Goal: Information Seeking & Learning: Learn about a topic

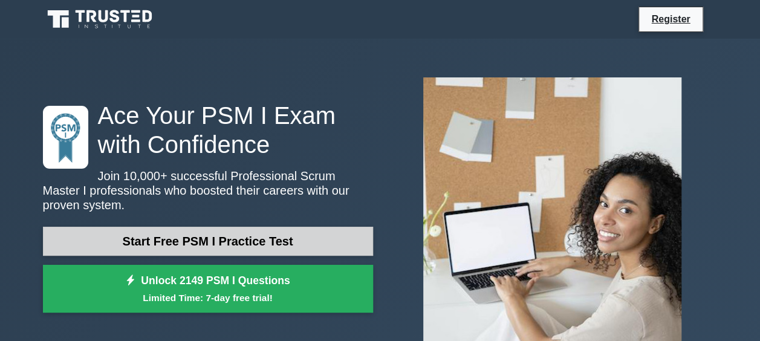
click at [224, 244] on link "Start Free PSM I Practice Test" at bounding box center [208, 241] width 330 height 29
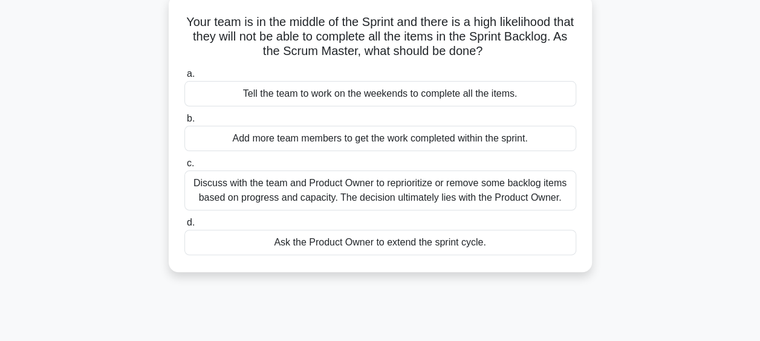
scroll to position [76, 0]
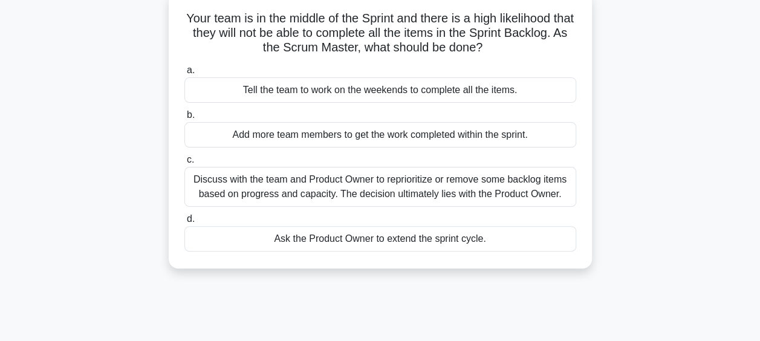
click at [430, 196] on div "Discuss with the team and Product Owner to reprioritize or remove some backlog …" at bounding box center [380, 187] width 392 height 40
click at [184, 164] on input "c. Discuss with the team and Product Owner to reprioritize or remove some backl…" at bounding box center [184, 160] width 0 height 8
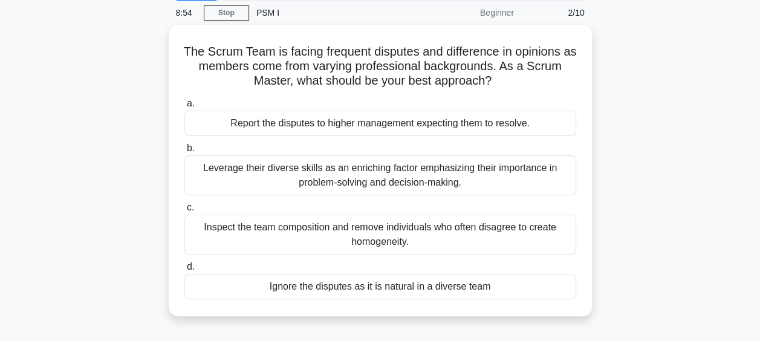
scroll to position [48, 0]
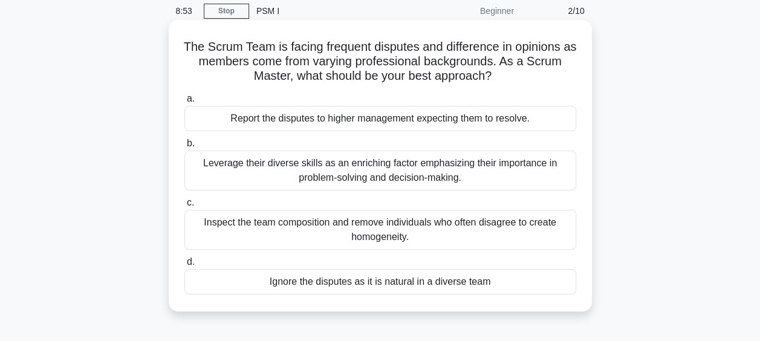
click at [371, 175] on div "Leverage their diverse skills as an enriching factor emphasizing their importan…" at bounding box center [380, 171] width 392 height 40
click at [184, 148] on input "b. Leverage their diverse skills as an enriching factor emphasizing their impor…" at bounding box center [184, 144] width 0 height 8
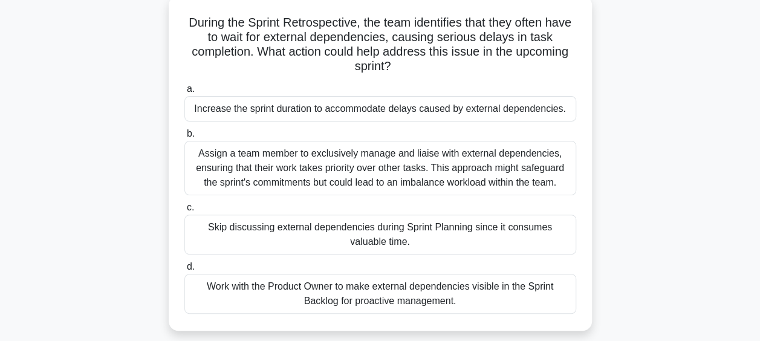
scroll to position [73, 0]
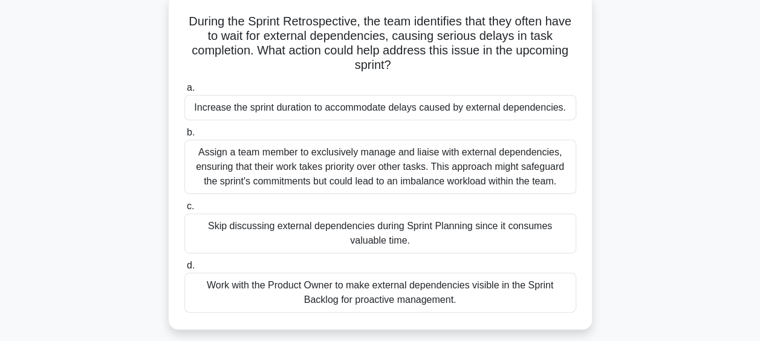
click at [409, 283] on div "Work with the Product Owner to make external dependencies visible in the Sprint…" at bounding box center [380, 293] width 392 height 40
click at [184, 270] on input "d. Work with the Product Owner to make external dependencies visible in the Spr…" at bounding box center [184, 266] width 0 height 8
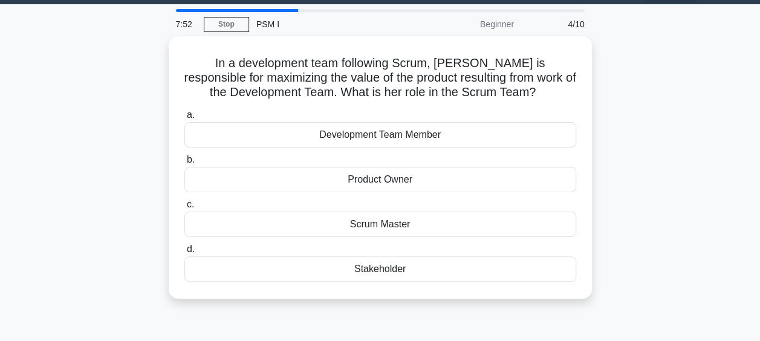
scroll to position [0, 0]
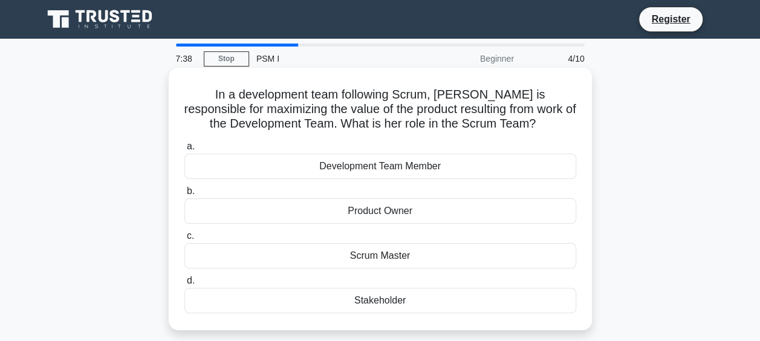
click at [485, 206] on div "Product Owner" at bounding box center [380, 210] width 392 height 25
click at [184, 195] on input "b. Product Owner" at bounding box center [184, 191] width 0 height 8
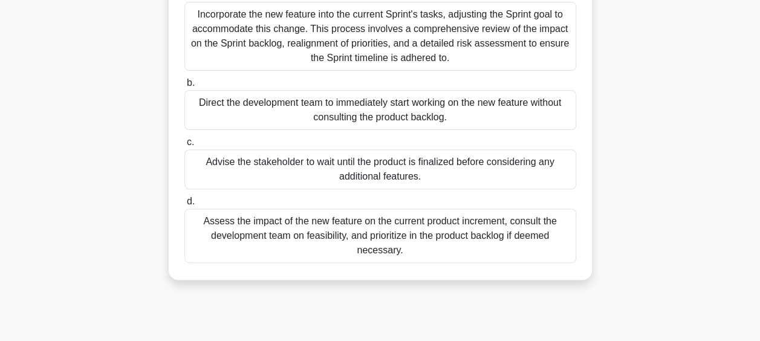
scroll to position [158, 0]
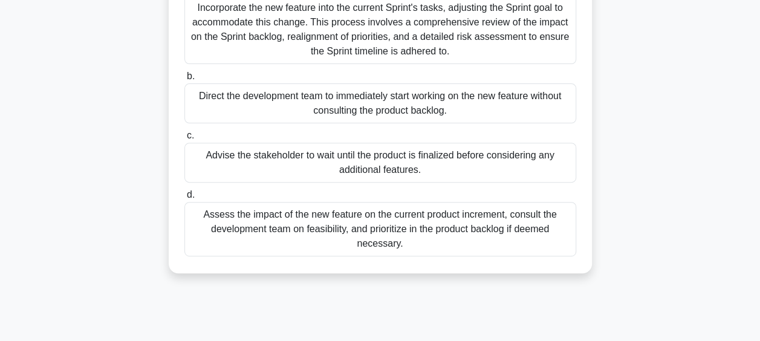
click at [501, 224] on div "Assess the impact of the new feature on the current product increment, consult …" at bounding box center [380, 229] width 392 height 54
click at [184, 199] on input "d. Assess the impact of the new feature on the current product increment, consu…" at bounding box center [184, 195] width 0 height 8
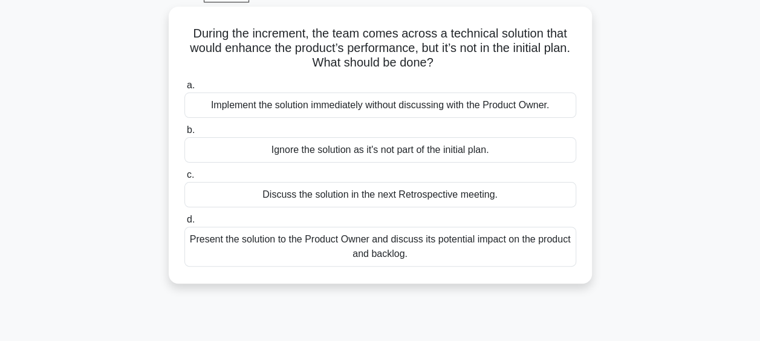
scroll to position [65, 0]
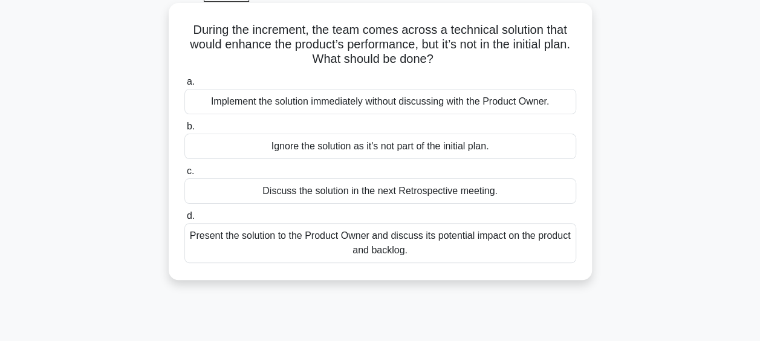
click at [456, 240] on div "Present the solution to the Product Owner and discuss its potential impact on t…" at bounding box center [380, 243] width 392 height 40
click at [184, 220] on input "d. Present the solution to the Product Owner and discuss its potential impact o…" at bounding box center [184, 216] width 0 height 8
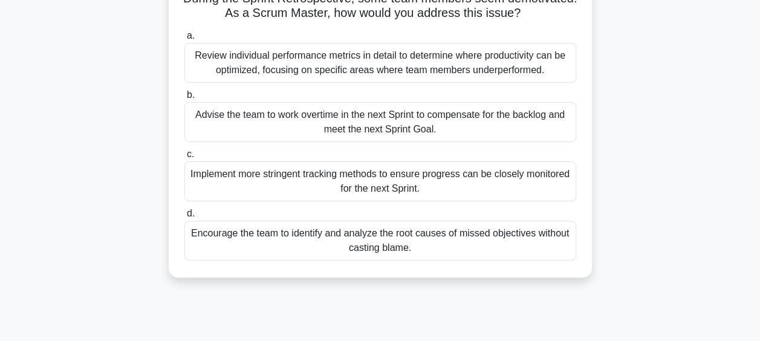
scroll to position [114, 0]
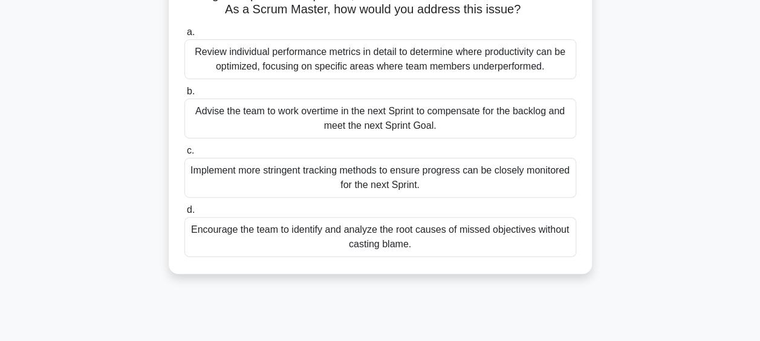
click at [423, 242] on div "Encourage the team to identify and analyze the root causes of missed objectives…" at bounding box center [380, 237] width 392 height 40
click at [184, 214] on input "d. Encourage the team to identify and analyze the root causes of missed objecti…" at bounding box center [184, 210] width 0 height 8
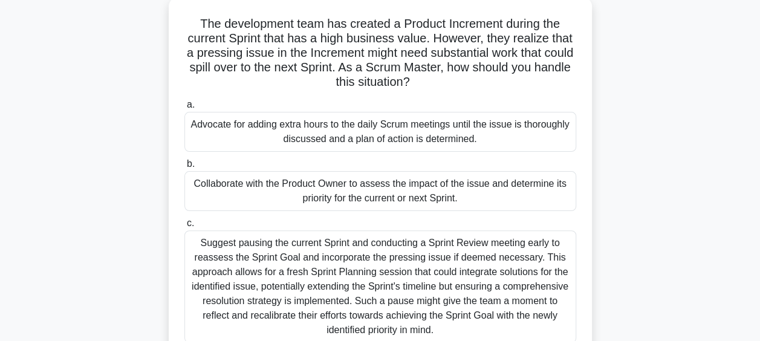
scroll to position [0, 0]
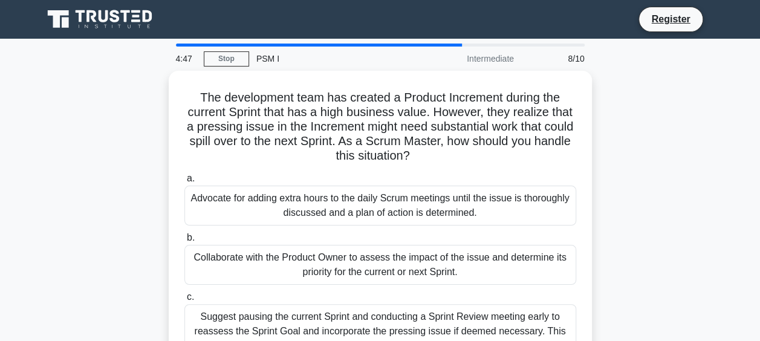
click at [683, 218] on div "The development team has created a Product Increment during the current Sprint …" at bounding box center [380, 289] width 689 height 437
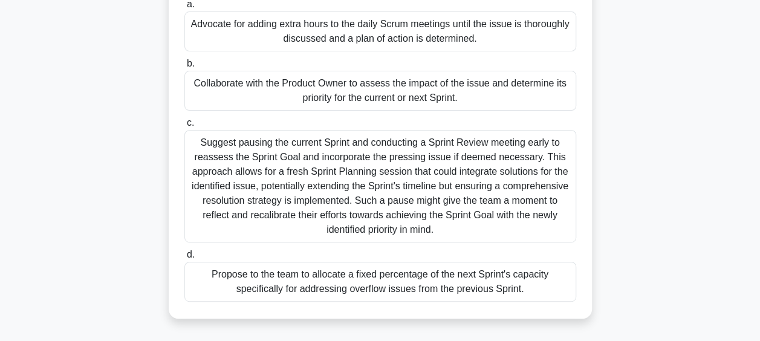
scroll to position [177, 0]
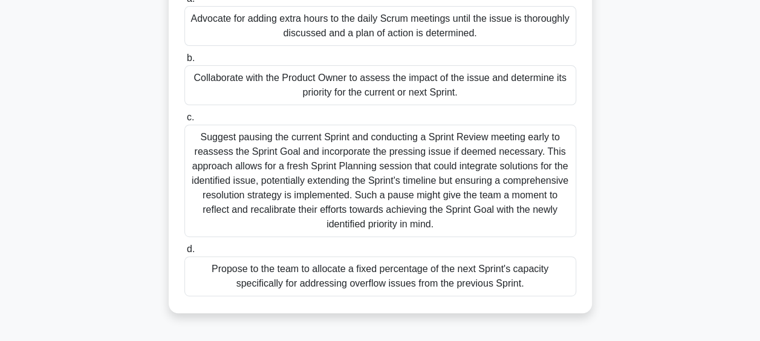
click at [524, 77] on div "Collaborate with the Product Owner to assess the impact of the issue and determ…" at bounding box center [380, 85] width 392 height 40
click at [184, 62] on input "b. Collaborate with the Product Owner to assess the impact of the issue and det…" at bounding box center [184, 58] width 0 height 8
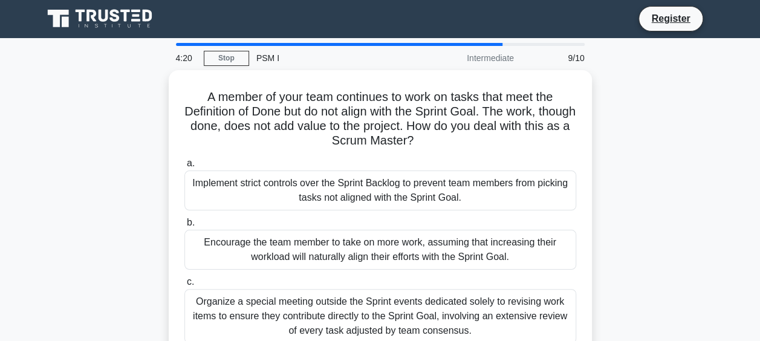
scroll to position [0, 0]
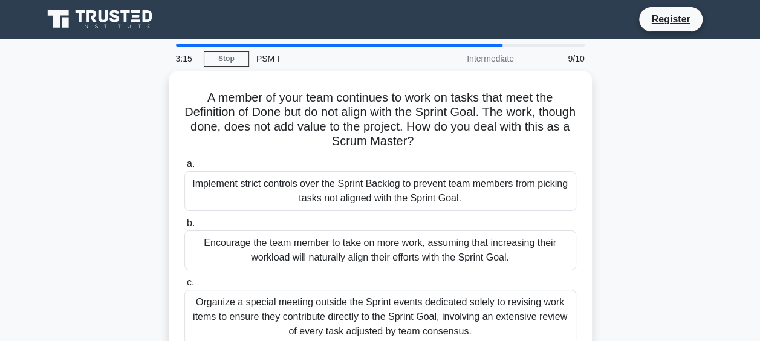
click at [758, 336] on main "3:15 Stop PSM I Intermediate 9/10 A member of your team continues to work on ta…" at bounding box center [380, 346] width 760 height 614
click at [760, 335] on main "3:13 Stop PSM I Intermediate 9/10 A member of your team continues to work on ta…" at bounding box center [380, 346] width 760 height 614
click at [760, 335] on main "3:10 Stop PSM I Intermediate 9/10 A member of your team continues to work on ta…" at bounding box center [380, 346] width 760 height 614
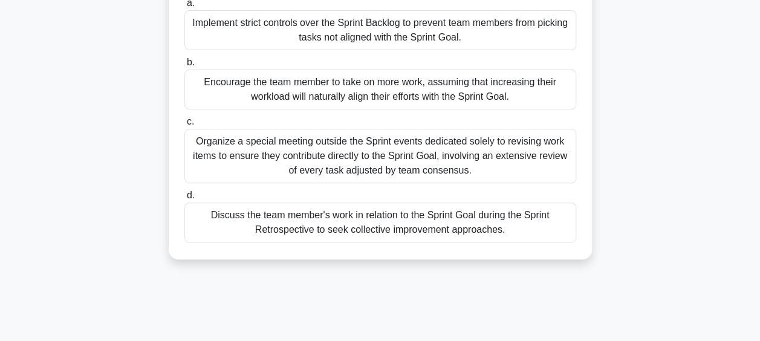
scroll to position [201, 0]
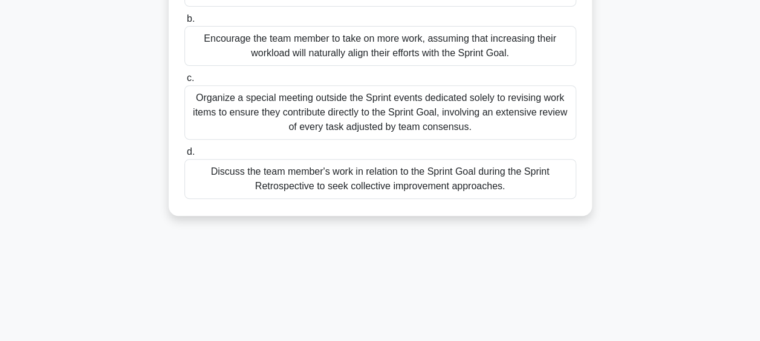
click at [481, 189] on div "Discuss the team member's work in relation to the Sprint Goal during the Sprint…" at bounding box center [380, 179] width 392 height 40
click at [184, 156] on input "d. Discuss the team member's work in relation to the Sprint Goal during the Spr…" at bounding box center [184, 152] width 0 height 8
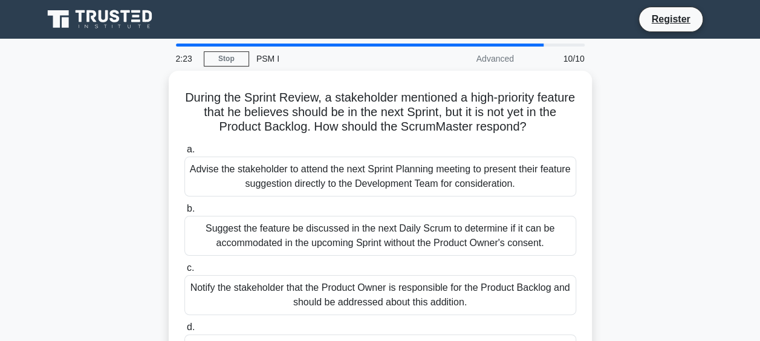
scroll to position [24, 0]
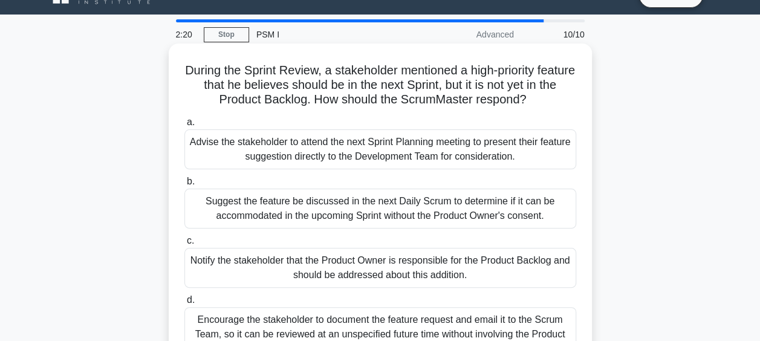
drag, startPoint x: 766, startPoint y: 337, endPoint x: 487, endPoint y: 313, distance: 279.8
click at [487, 313] on div "Encourage the stakeholder to document the feature request and email it to the S…" at bounding box center [380, 334] width 392 height 54
click at [184, 304] on input "d. Encourage the stakeholder to document the feature request and email it to th…" at bounding box center [184, 300] width 0 height 8
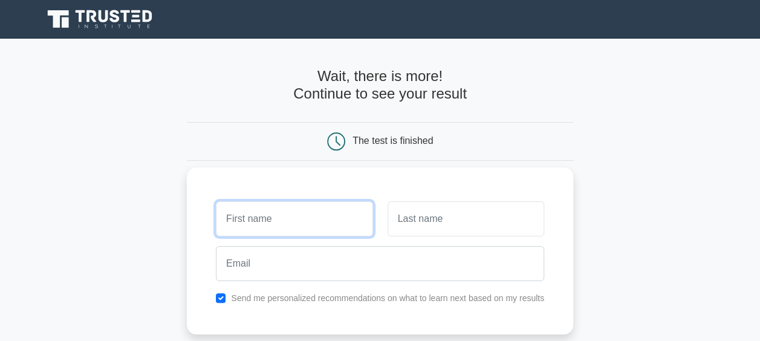
click at [296, 227] on input "text" at bounding box center [294, 218] width 157 height 35
type input "DHOUHA"
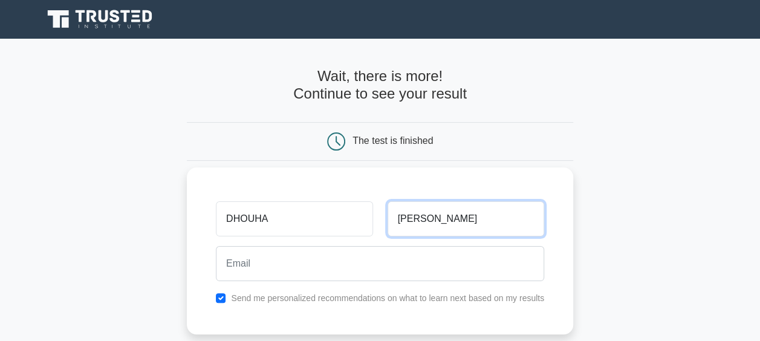
type input "BEN ACHOUR"
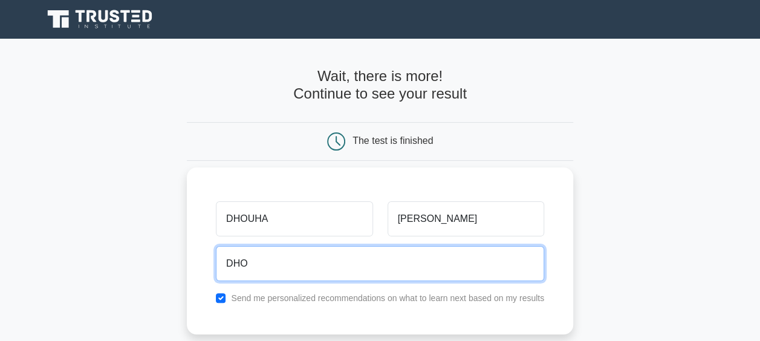
type input "Dhouha.BenAchour@FISGLOBAL.COM"
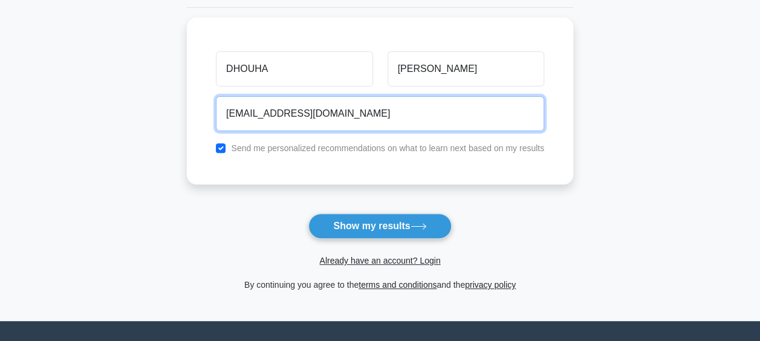
scroll to position [155, 0]
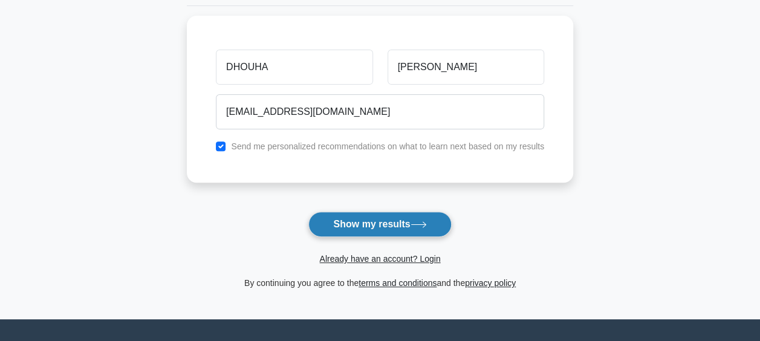
click at [381, 229] on button "Show my results" at bounding box center [379, 224] width 143 height 25
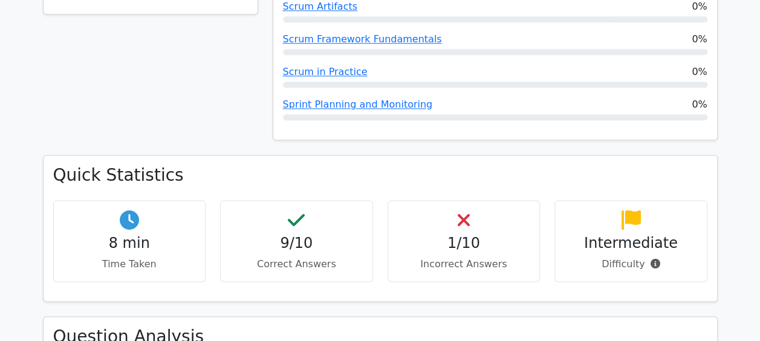
scroll to position [710, 0]
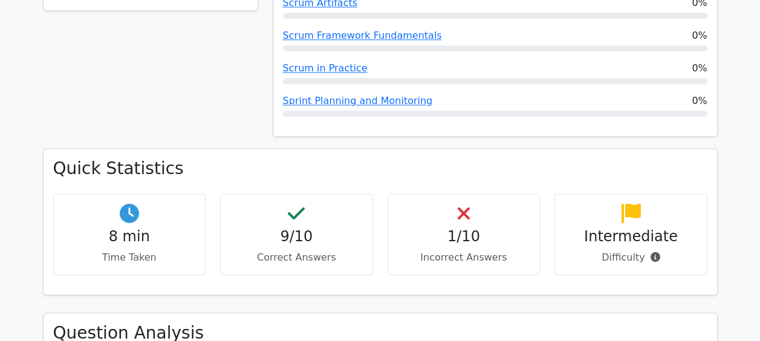
click at [497, 228] on h4 "1/10" at bounding box center [464, 237] width 132 height 18
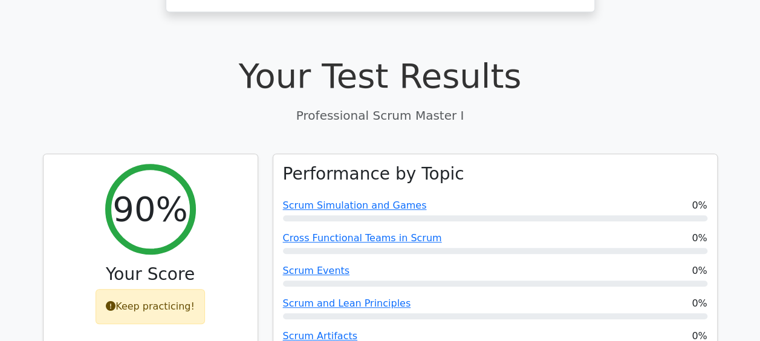
scroll to position [340, 0]
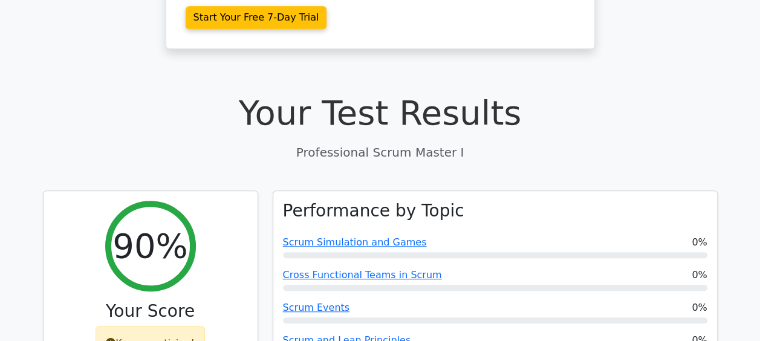
drag, startPoint x: 369, startPoint y: 2, endPoint x: 42, endPoint y: 120, distance: 347.8
drag, startPoint x: 172, startPoint y: 1, endPoint x: 28, endPoint y: 59, distance: 154.7
